Goal: Information Seeking & Learning: Learn about a topic

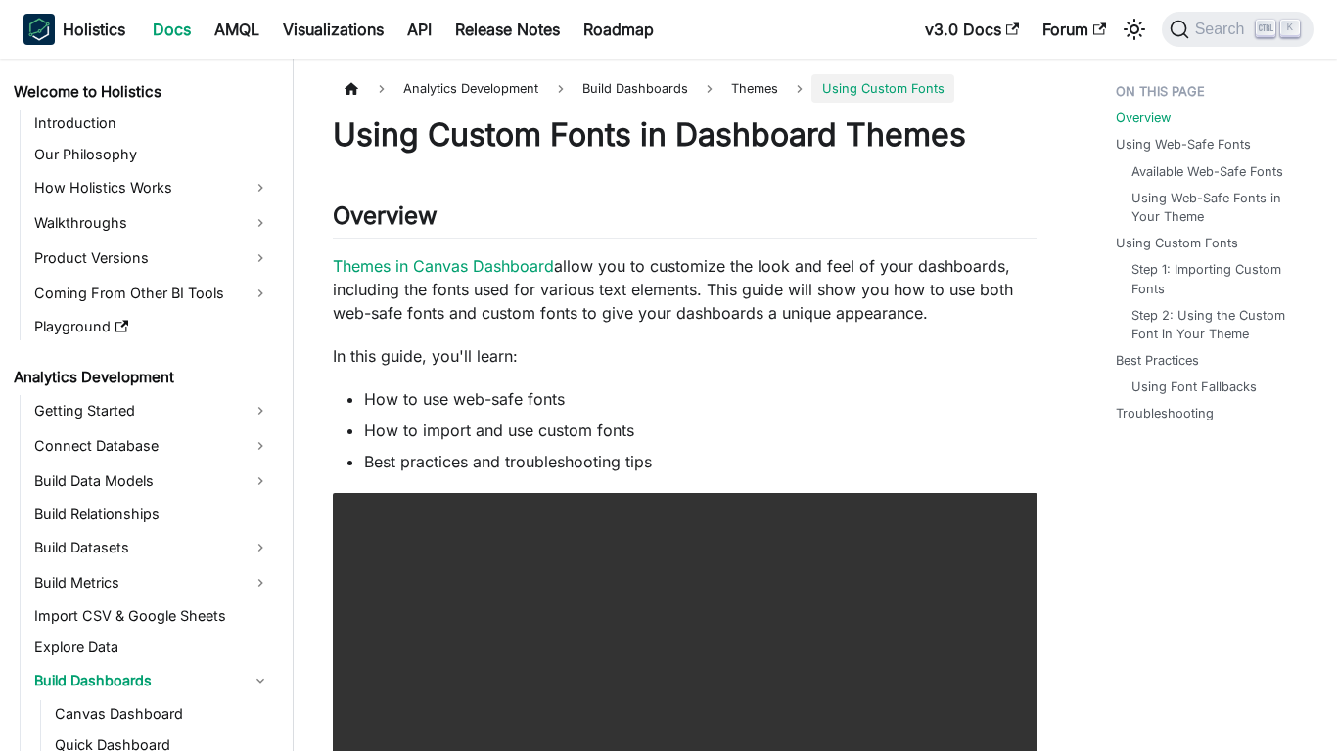
scroll to position [339, 0]
